Goal: Task Accomplishment & Management: Manage account settings

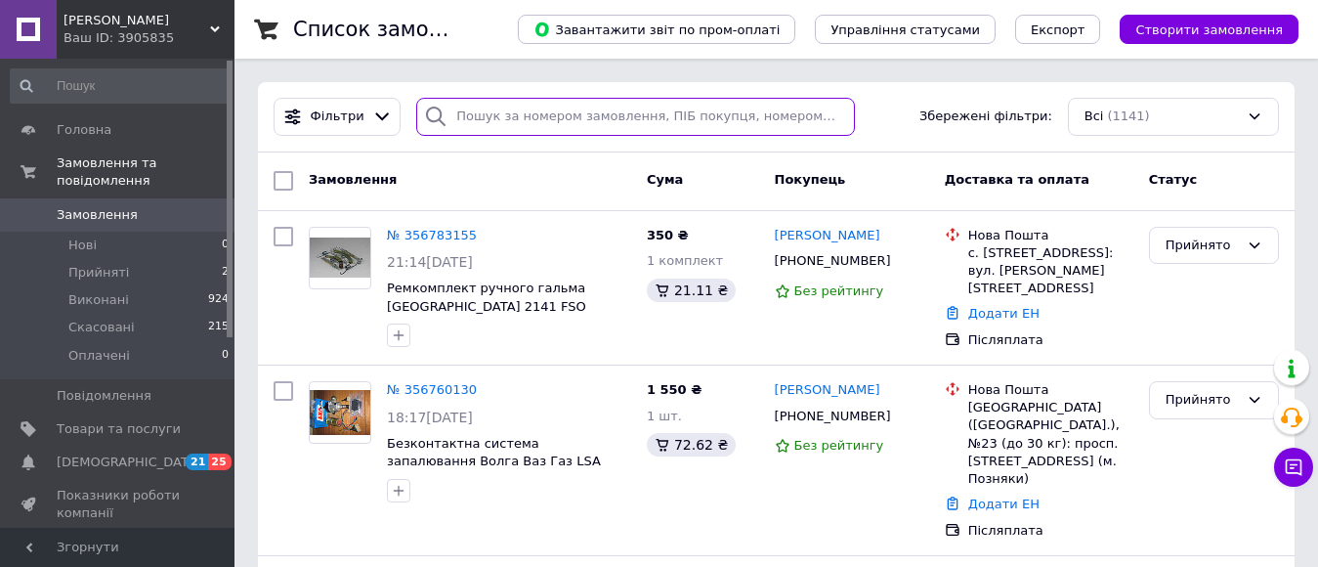
click at [490, 116] on input "search" at bounding box center [635, 117] width 438 height 38
type input "бак"
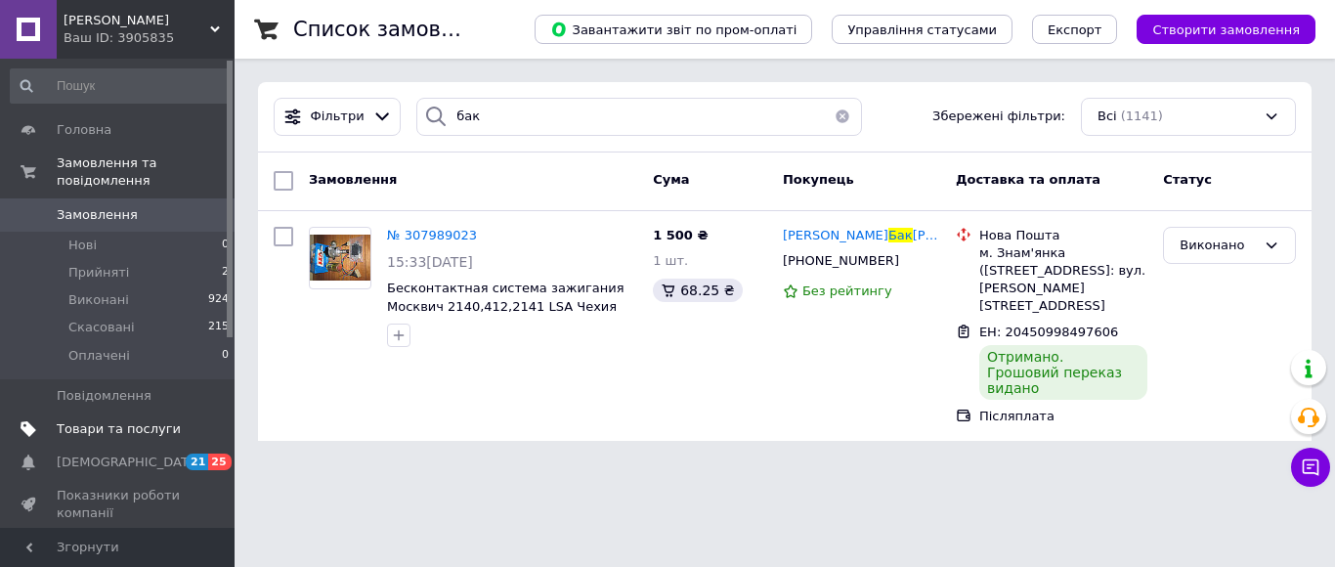
click at [87, 420] on span "Товари та послуги" at bounding box center [119, 429] width 124 height 18
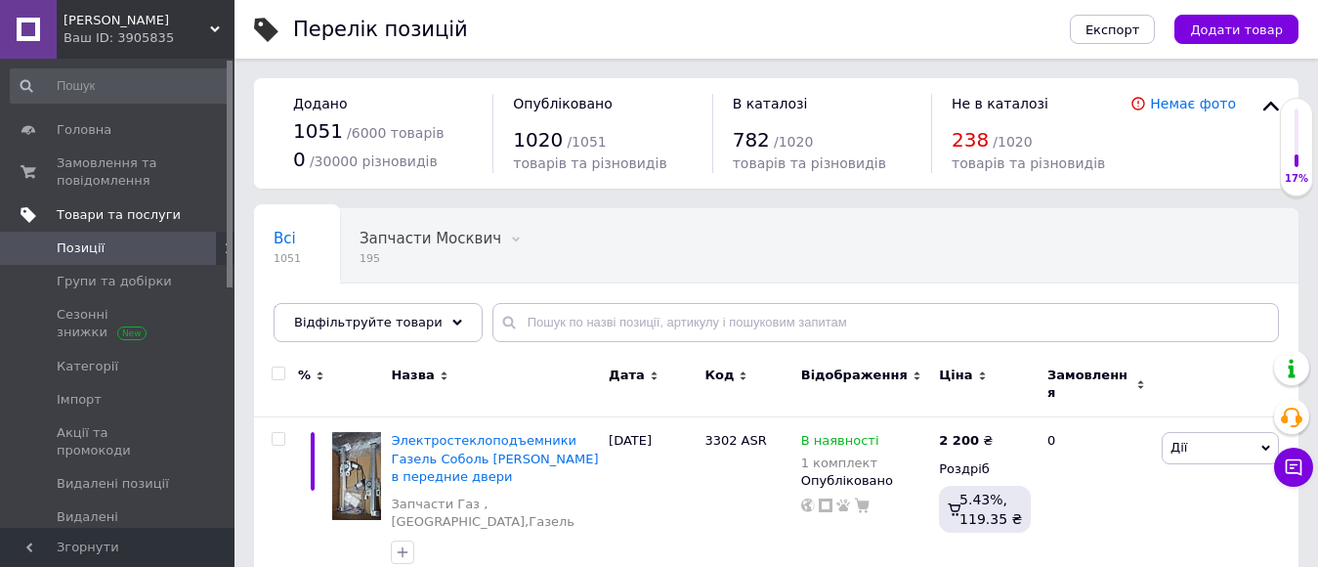
click at [92, 206] on span "Товари та послуги" at bounding box center [119, 215] width 124 height 18
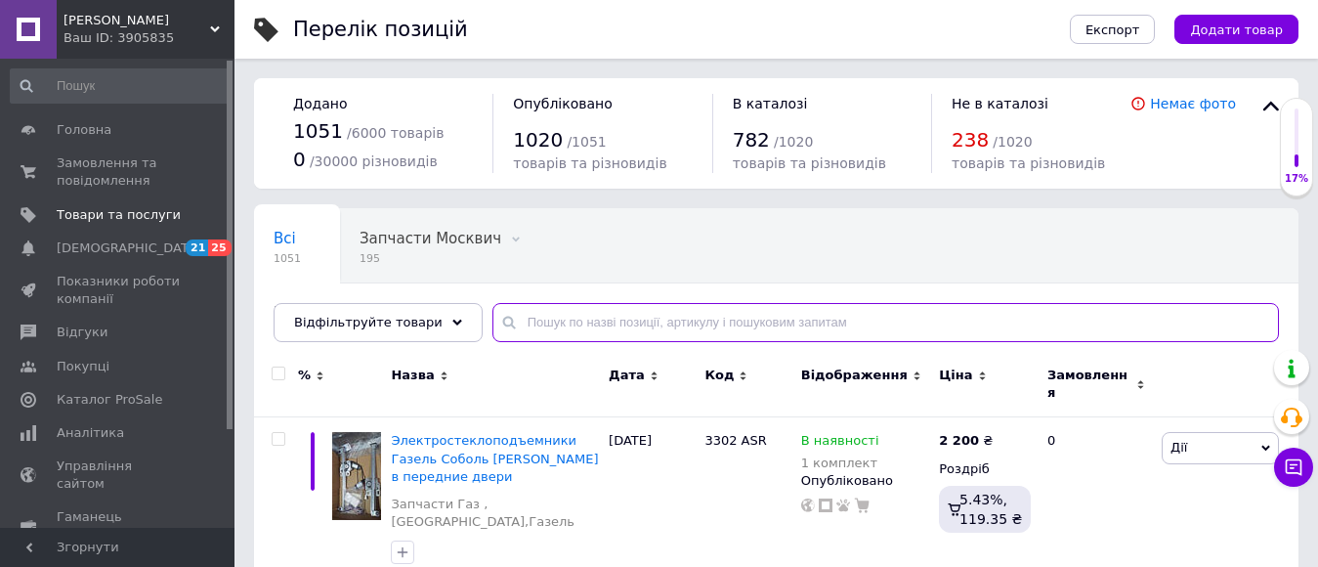
click at [681, 332] on input "text" at bounding box center [886, 322] width 787 height 39
type input "бак"
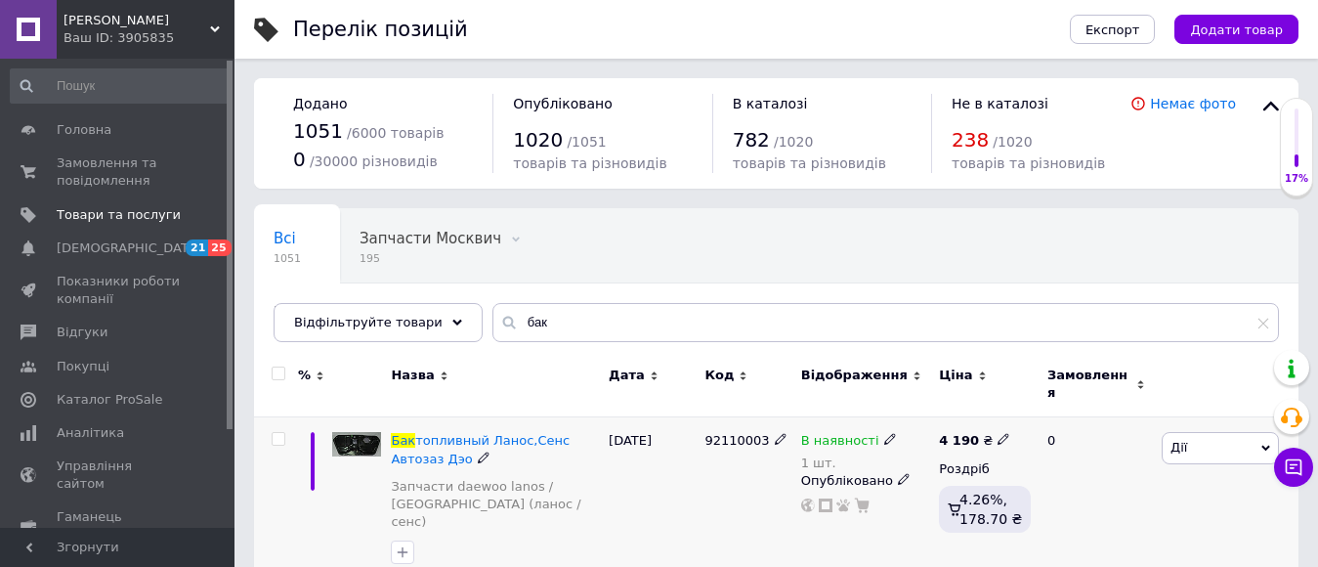
click at [998, 433] on icon at bounding box center [1004, 439] width 12 height 12
type input "4900"
click at [849, 506] on div "В наявності 1 шт. Опубліковано" at bounding box center [866, 503] width 139 height 172
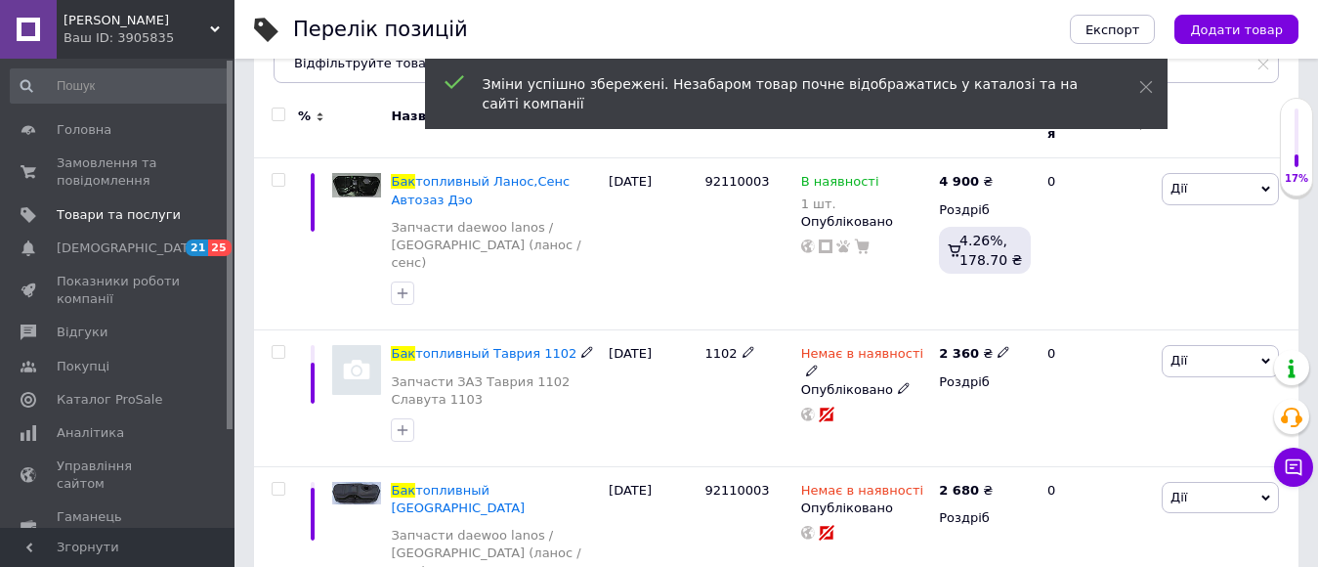
scroll to position [293, 0]
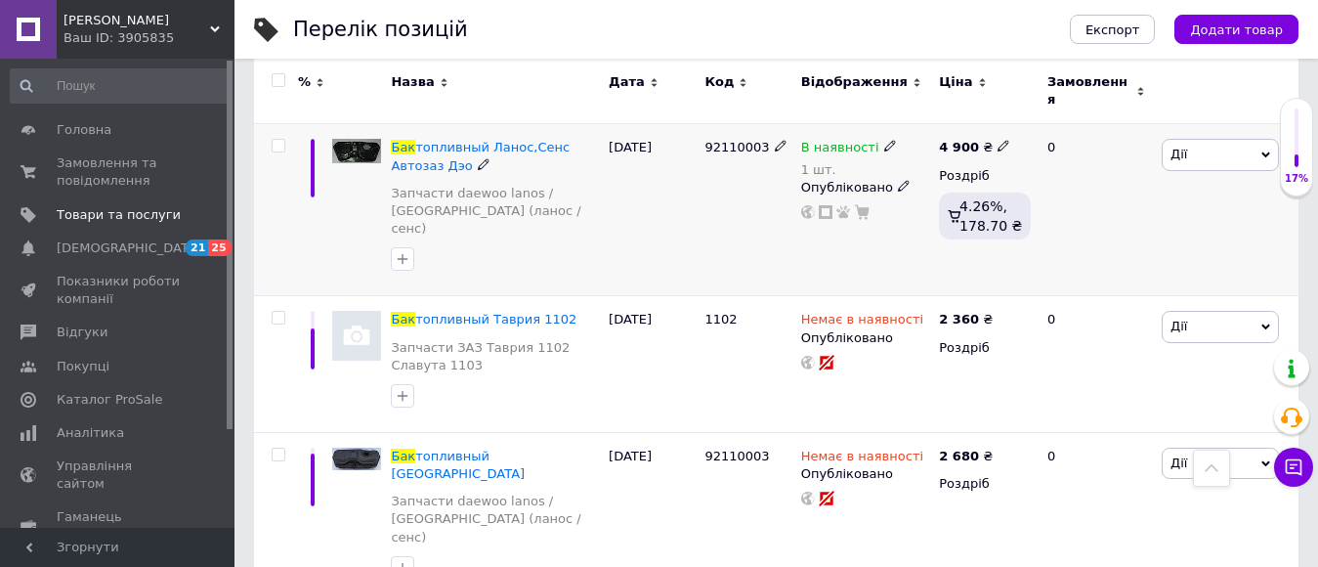
click at [885, 140] on icon at bounding box center [891, 146] width 12 height 12
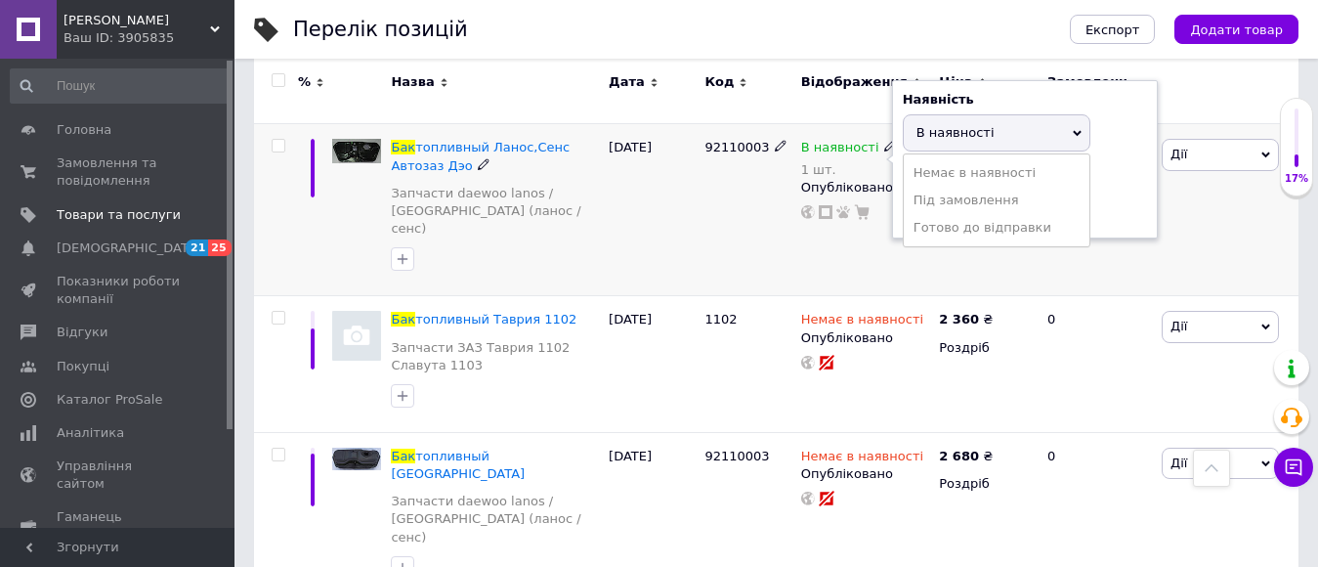
click at [926, 166] on li "Немає в наявності" at bounding box center [997, 172] width 186 height 27
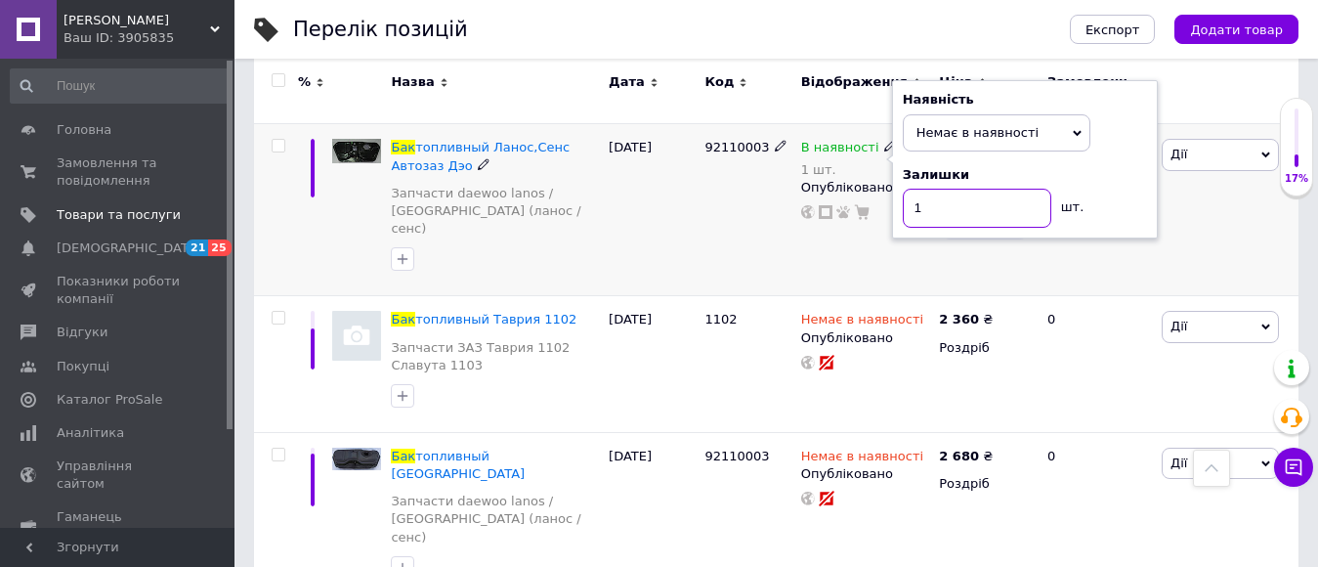
click at [932, 190] on input "1" at bounding box center [977, 208] width 149 height 39
type input "0"
click at [744, 242] on div "92110003" at bounding box center [748, 210] width 96 height 172
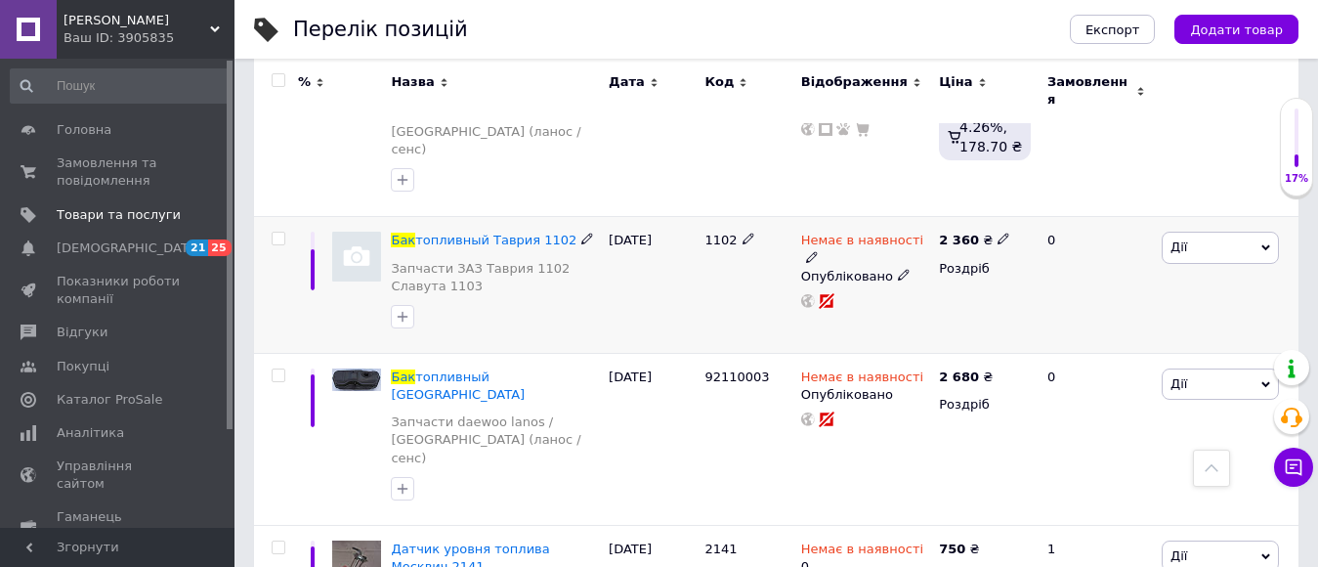
scroll to position [578, 0]
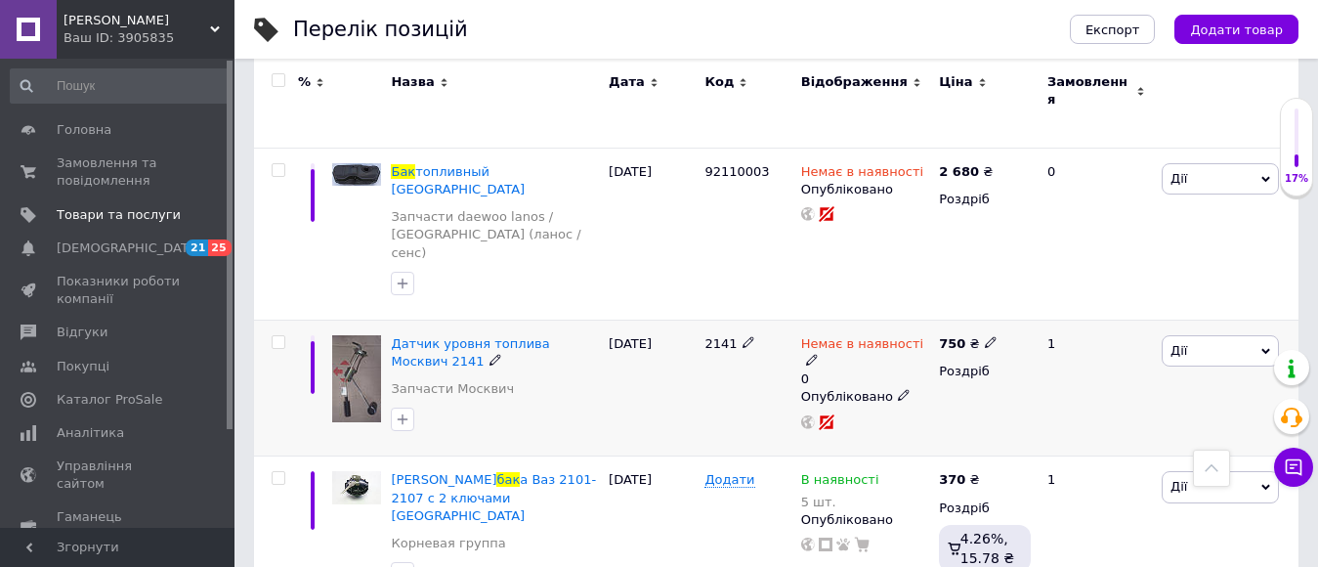
click at [818, 354] on icon at bounding box center [812, 360] width 12 height 12
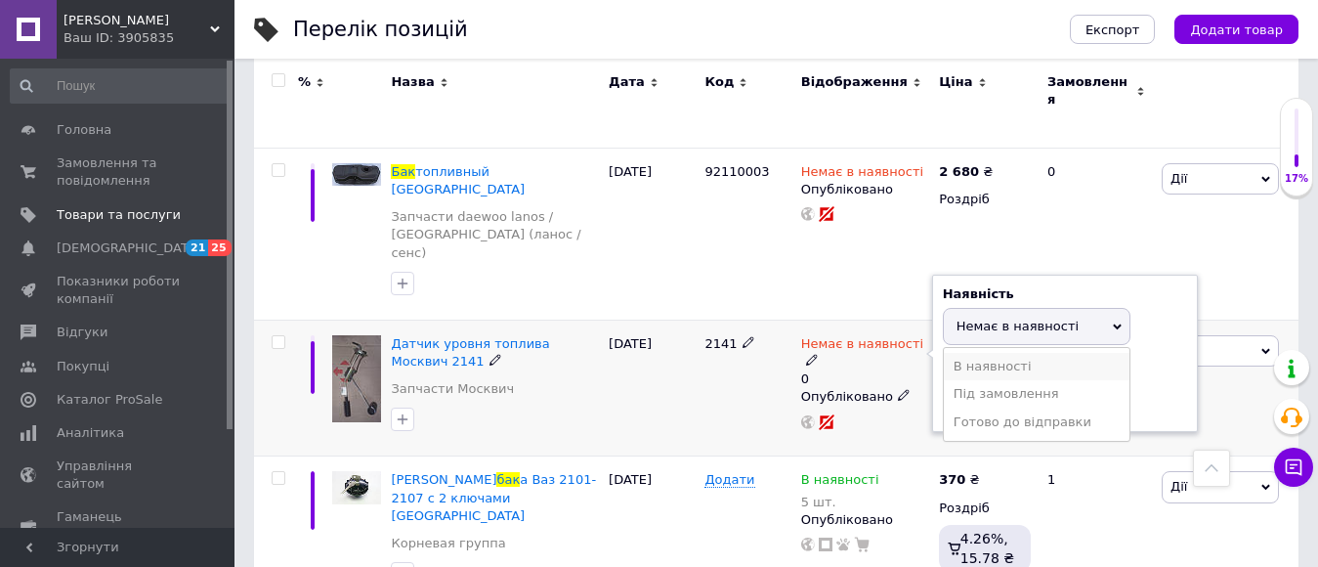
click at [962, 353] on li "В наявності" at bounding box center [1037, 366] width 186 height 27
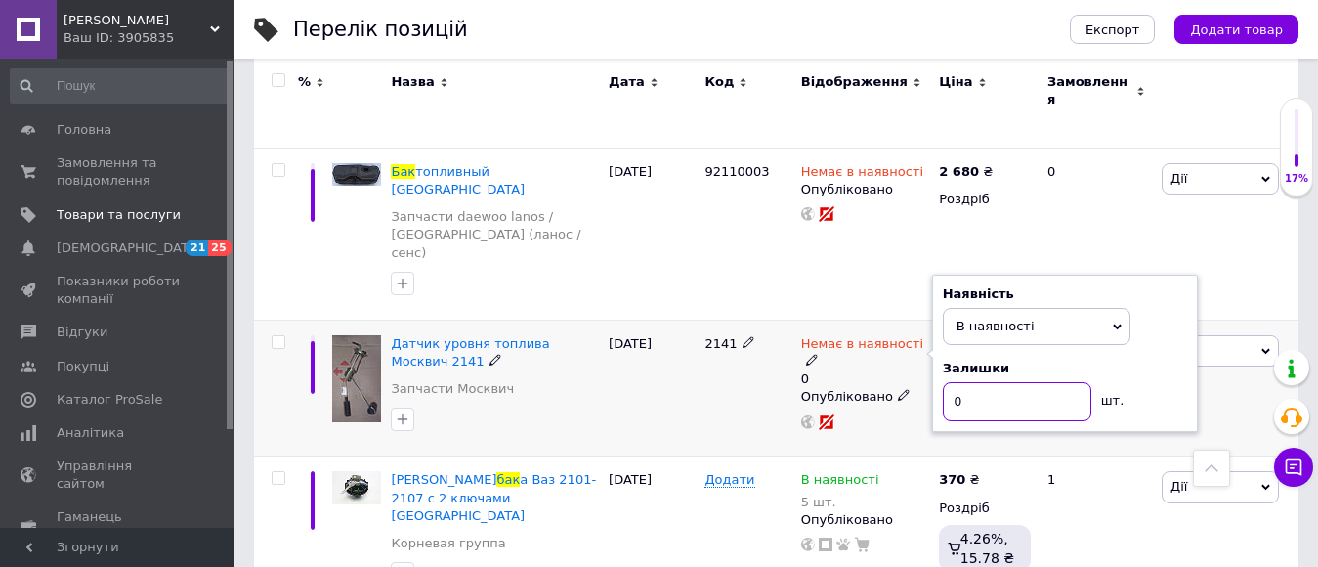
click at [977, 382] on input "0" at bounding box center [1017, 401] width 149 height 39
type input "1"
click at [781, 356] on div "2141" at bounding box center [748, 388] width 96 height 137
